Goal: Task Accomplishment & Management: Manage account settings

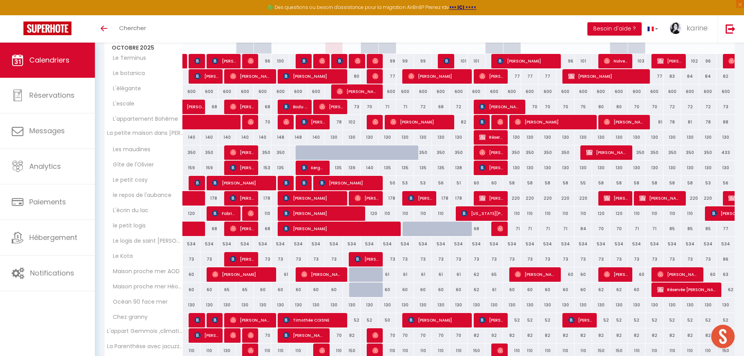
scroll to position [81, 0]
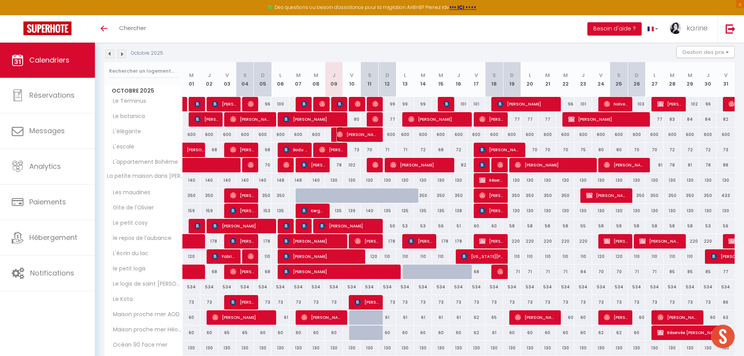
click at [356, 133] on span "[PERSON_NAME] [PERSON_NAME] [PERSON_NAME]" at bounding box center [357, 134] width 42 height 15
select select "OK"
select select "0"
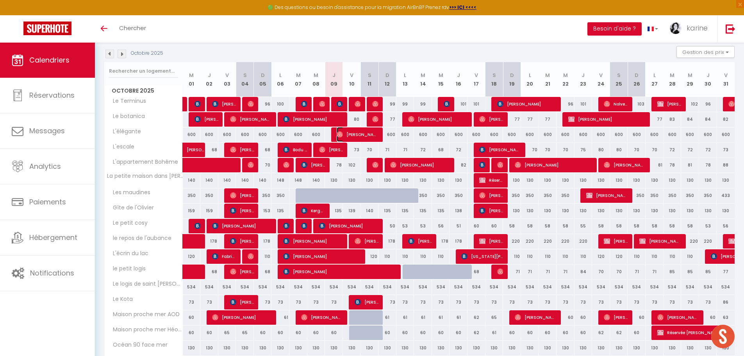
select select "1"
select select
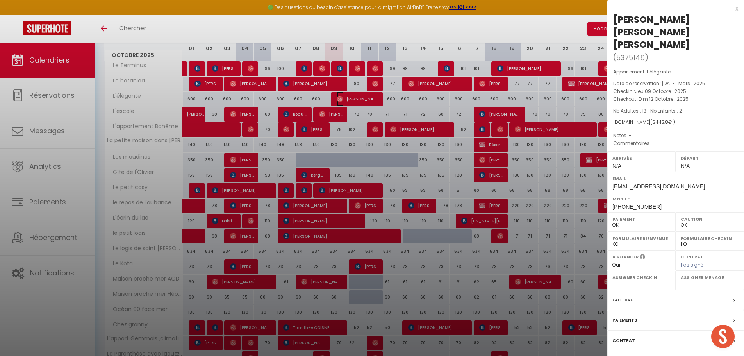
scroll to position [159, 0]
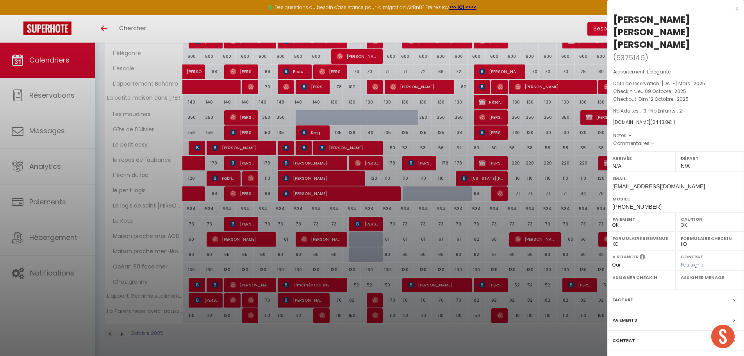
click at [632, 355] on label "Messages" at bounding box center [624, 360] width 24 height 8
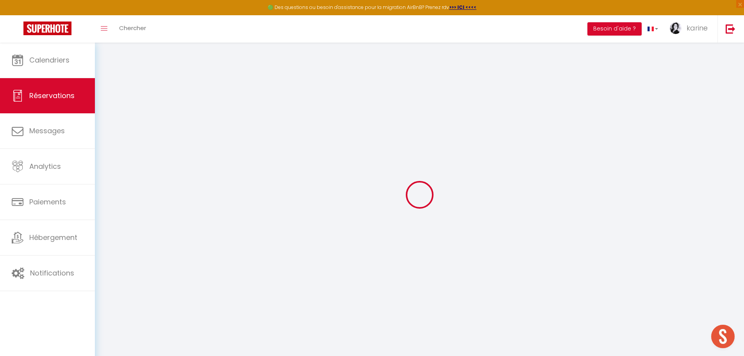
select select
checkbox input "false"
select select
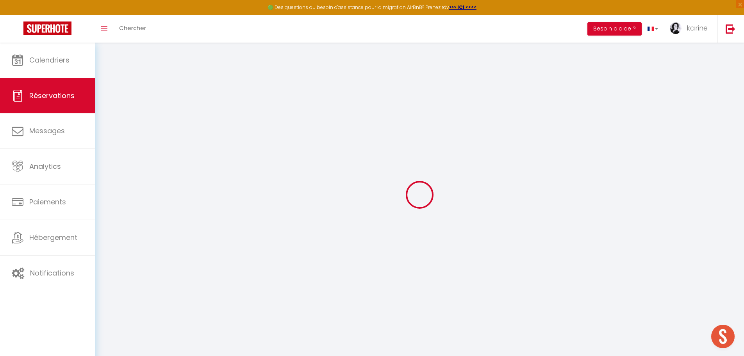
checkbox input "false"
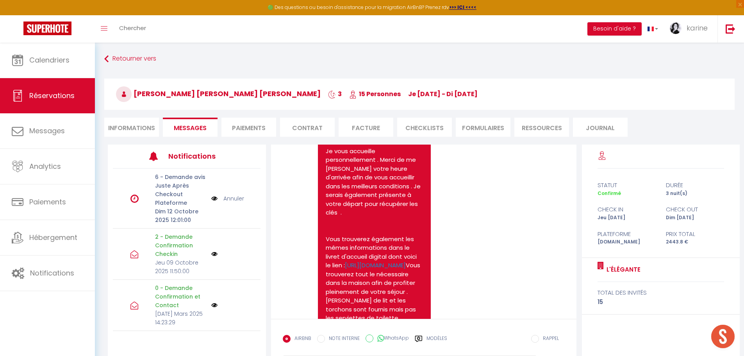
scroll to position [1765, 0]
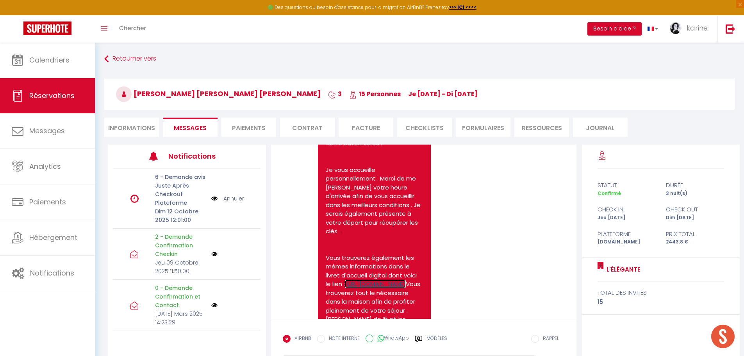
click at [364, 288] on link "[URL][DOMAIN_NAME]" at bounding box center [375, 283] width 61 height 8
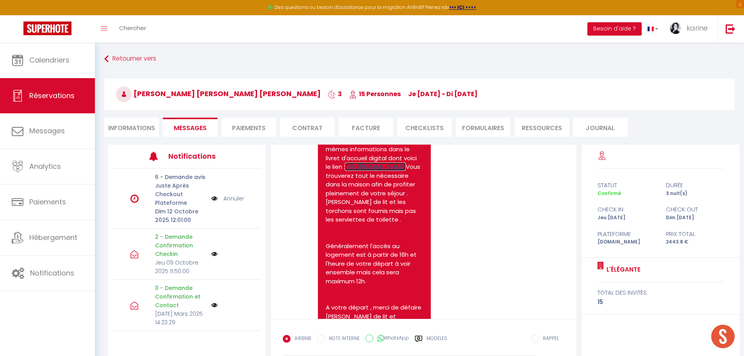
scroll to position [1804, 0]
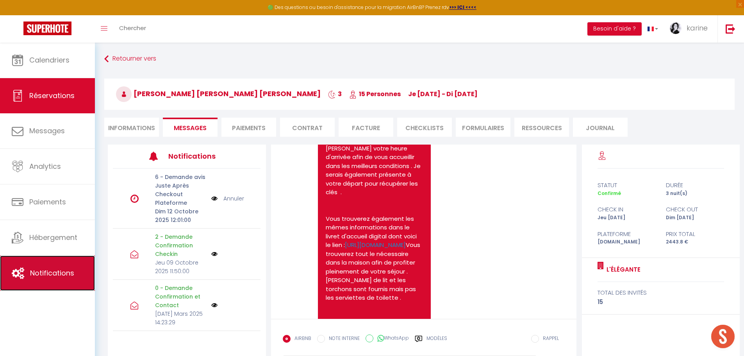
click at [46, 272] on span "Notifications" at bounding box center [52, 273] width 44 height 10
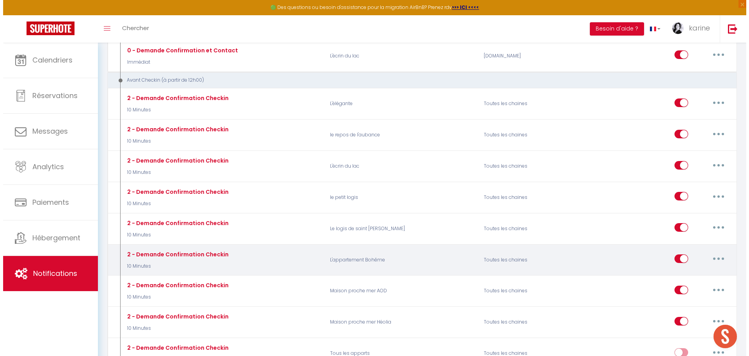
scroll to position [429, 0]
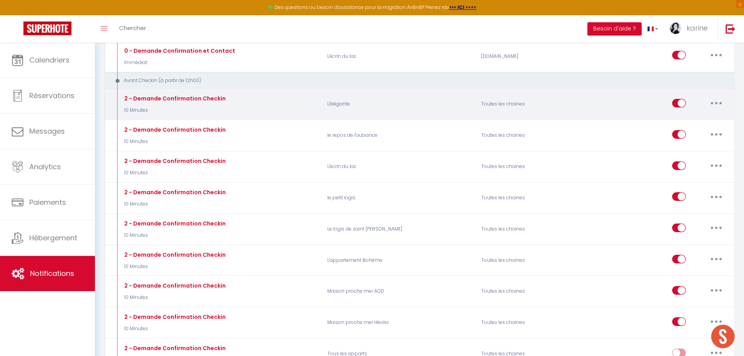
click at [717, 101] on button "button" at bounding box center [716, 103] width 22 height 12
click at [682, 121] on link "Editer" at bounding box center [696, 120] width 58 height 13
type input "2 - Demande Confirmation Checkin"
select select "10 Minutes"
select select "if_booking_is_paid"
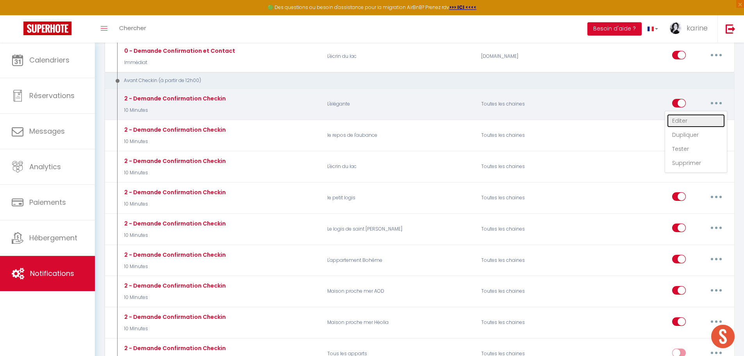
checkbox input "true"
checkbox input "false"
radio input "true"
type input "Procédure pour le checkin [RENTAL:NAME]"
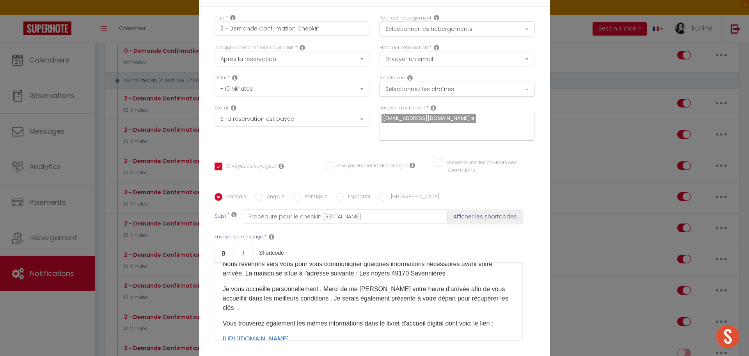
scroll to position [39, 0]
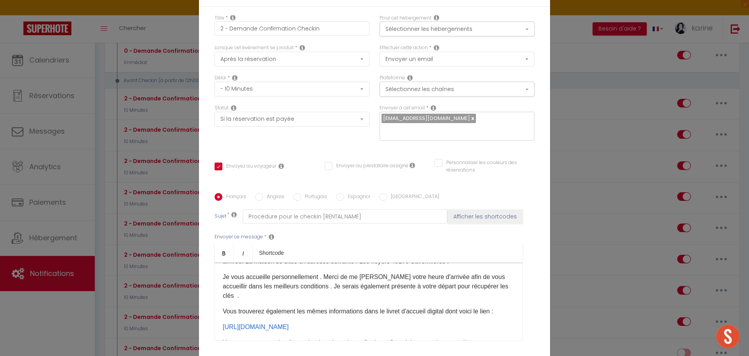
drag, startPoint x: 219, startPoint y: 300, endPoint x: 369, endPoint y: 316, distance: 150.0
click at [369, 316] on div "Bonjour [GUEST:FIRST_NAME]​ ​Nous revenons vers vous pour vous communiquer quel…" at bounding box center [369, 301] width 308 height 78
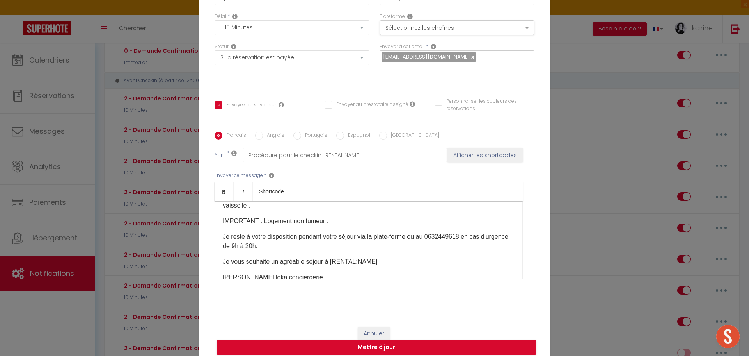
scroll to position [68, 0]
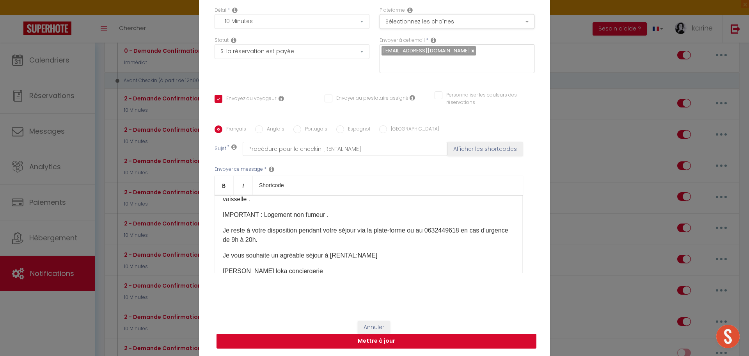
click at [385, 341] on button "Mettre à jour" at bounding box center [377, 340] width 320 height 15
checkbox input "true"
checkbox input "false"
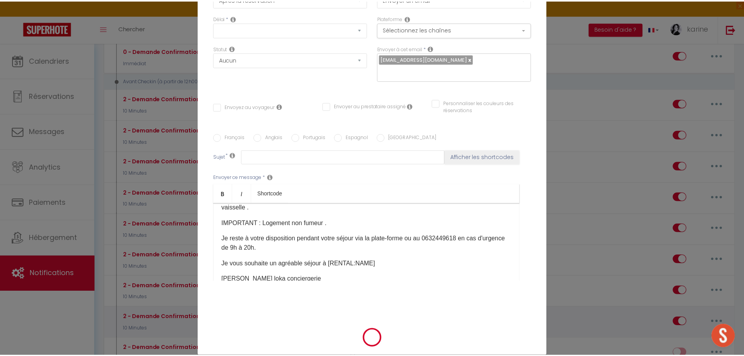
scroll to position [0, 0]
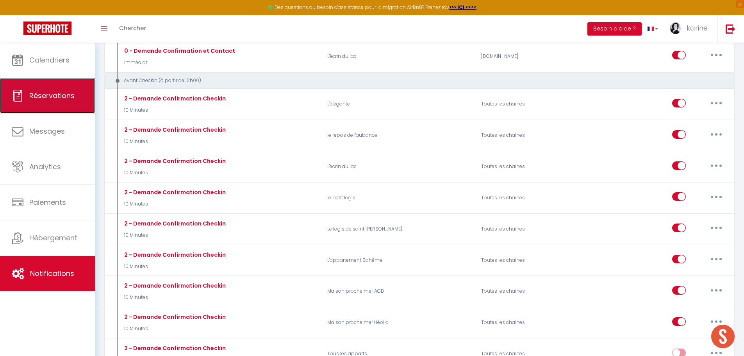
click at [60, 98] on span "Réservations" at bounding box center [51, 96] width 45 height 10
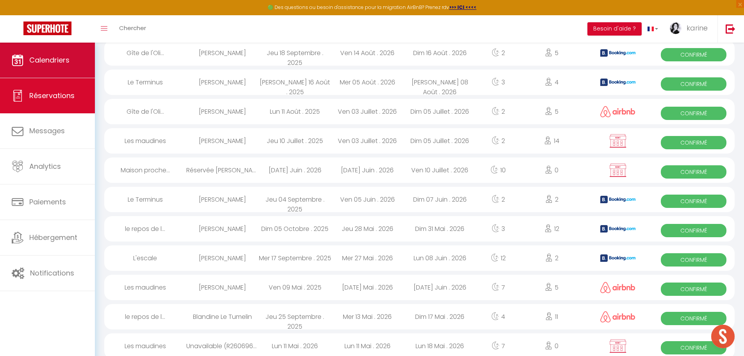
scroll to position [952, 0]
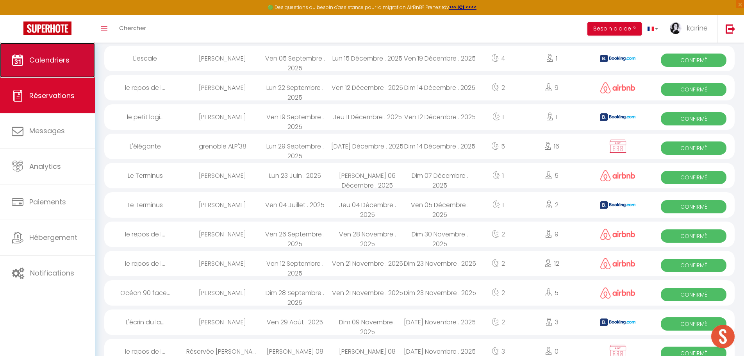
click at [51, 59] on span "Calendriers" at bounding box center [49, 60] width 40 height 10
